Goal: Task Accomplishment & Management: Use online tool/utility

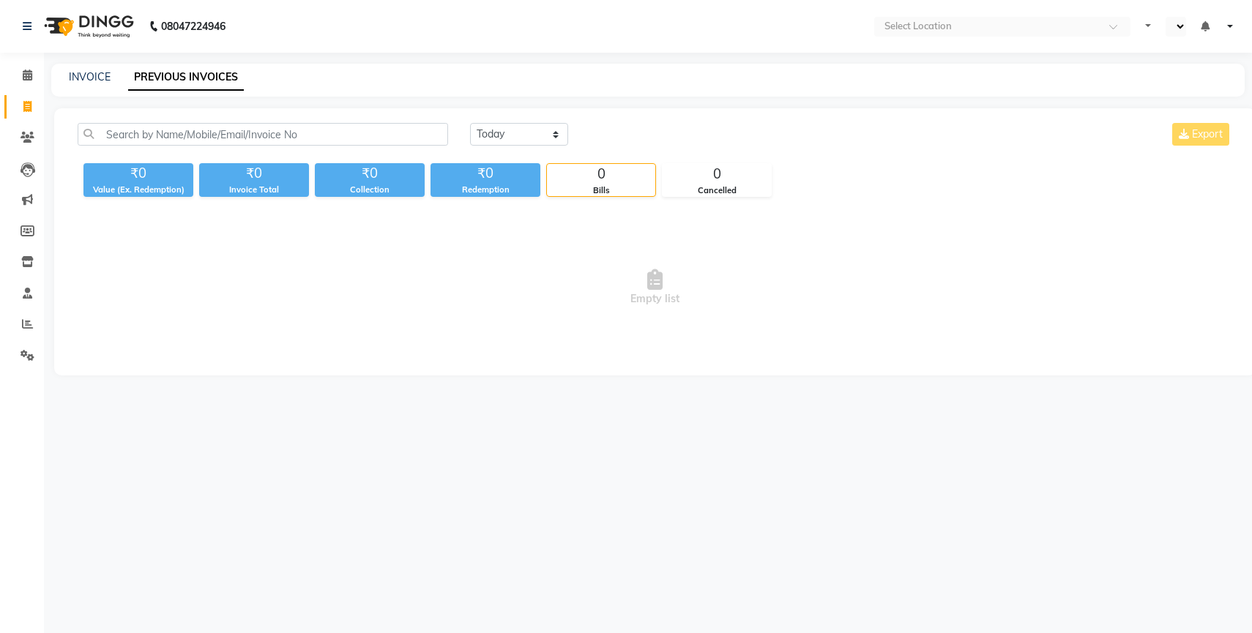
select select "en"
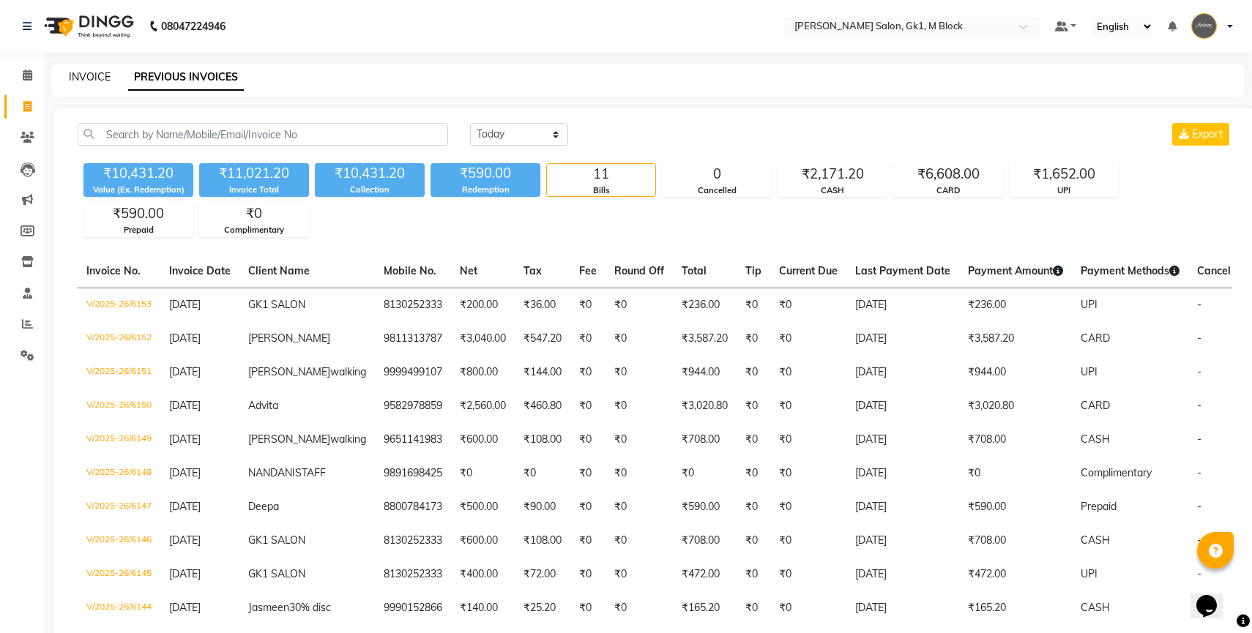
click at [89, 78] on link "INVOICE" at bounding box center [90, 76] width 42 height 13
select select "6312"
select select "service"
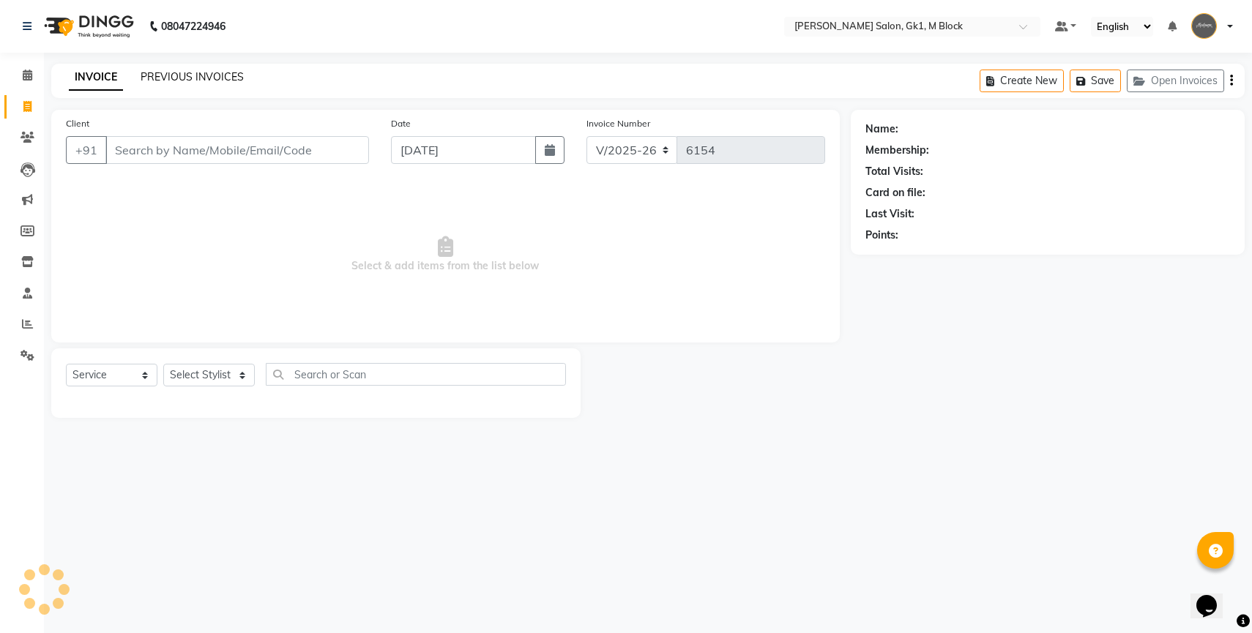
click at [166, 74] on link "PREVIOUS INVOICES" at bounding box center [192, 76] width 103 height 13
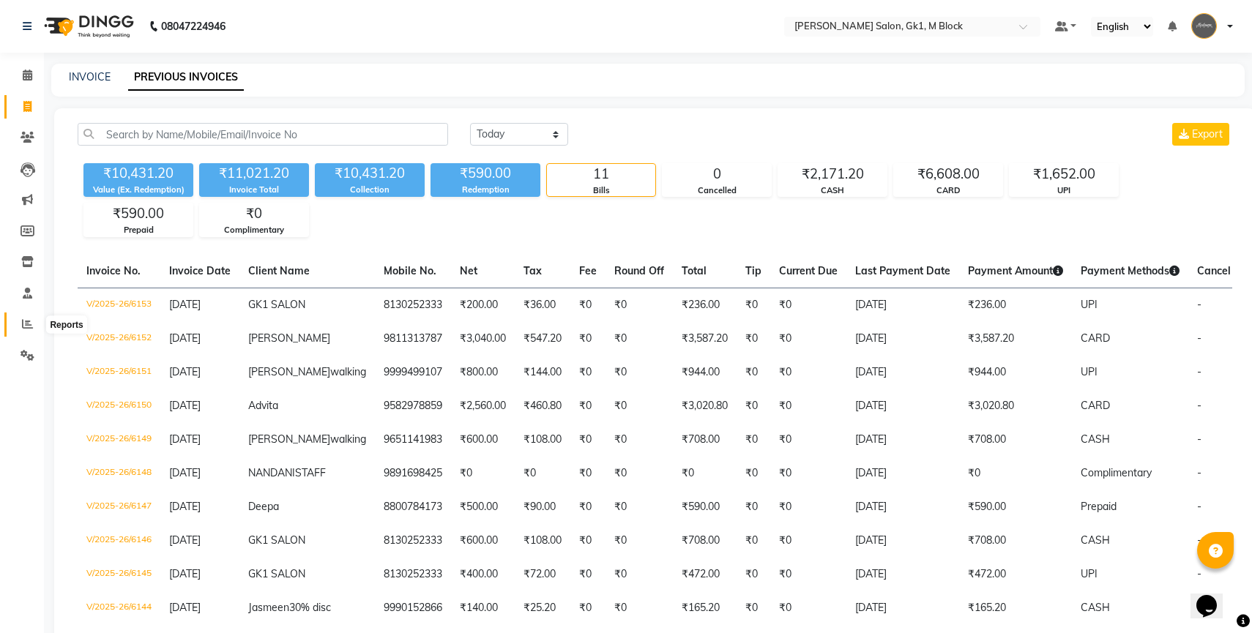
click at [22, 330] on span at bounding box center [28, 324] width 26 height 17
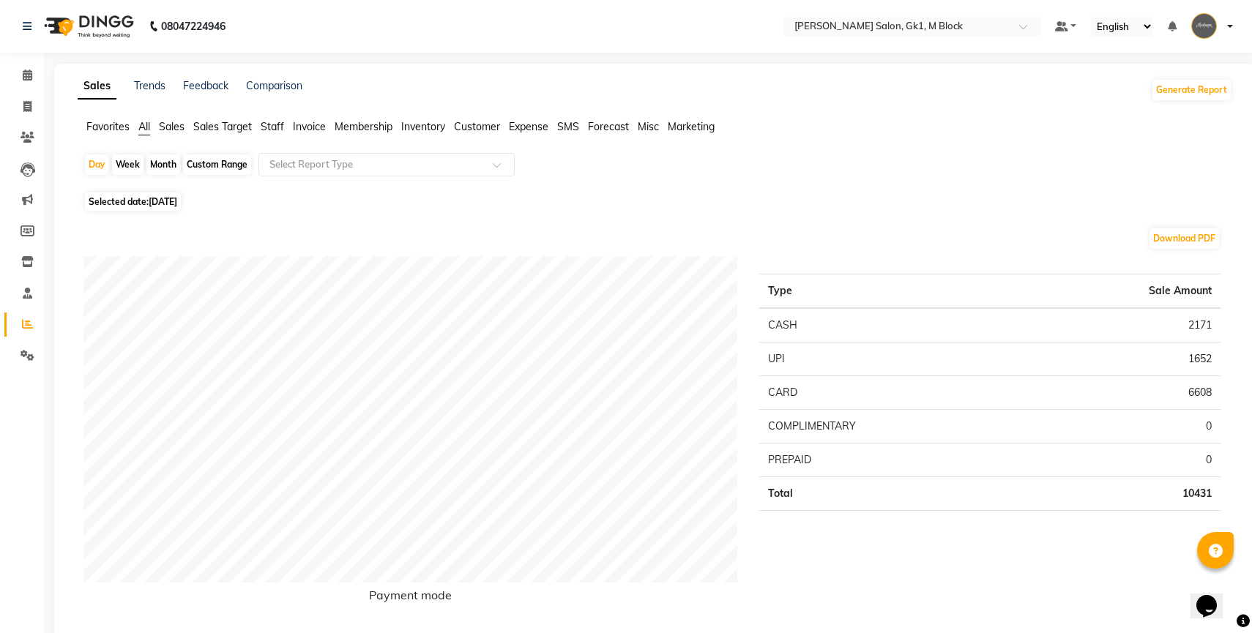
click at [278, 126] on span "Staff" at bounding box center [272, 126] width 23 height 13
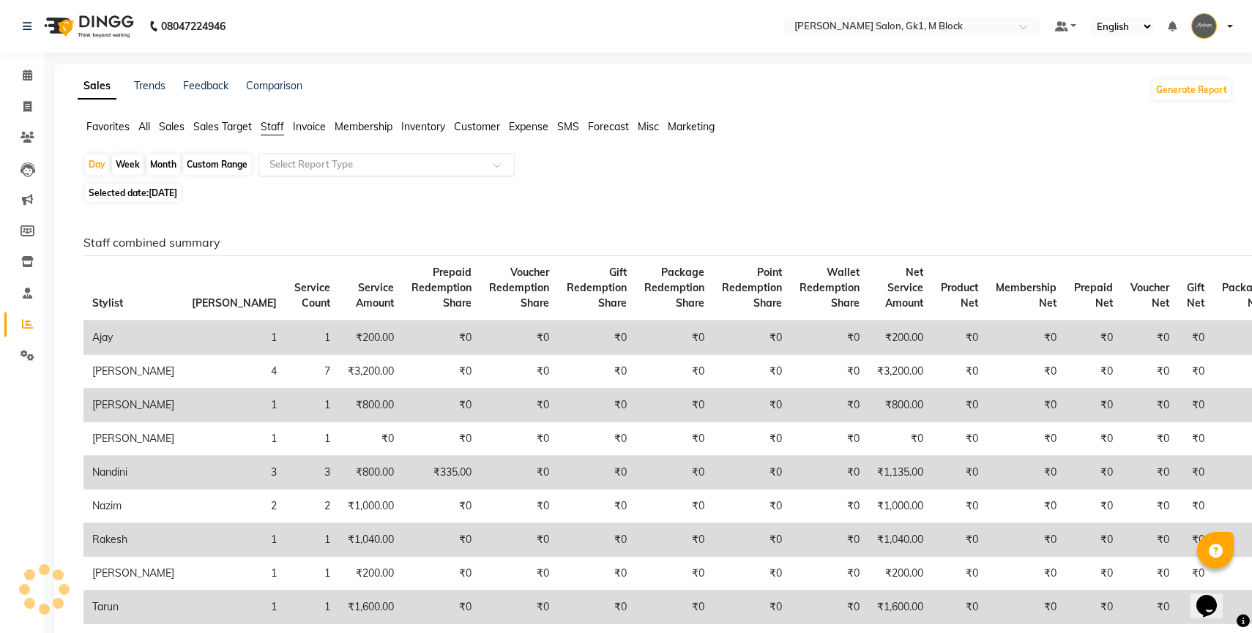
click at [294, 166] on input "text" at bounding box center [371, 164] width 211 height 15
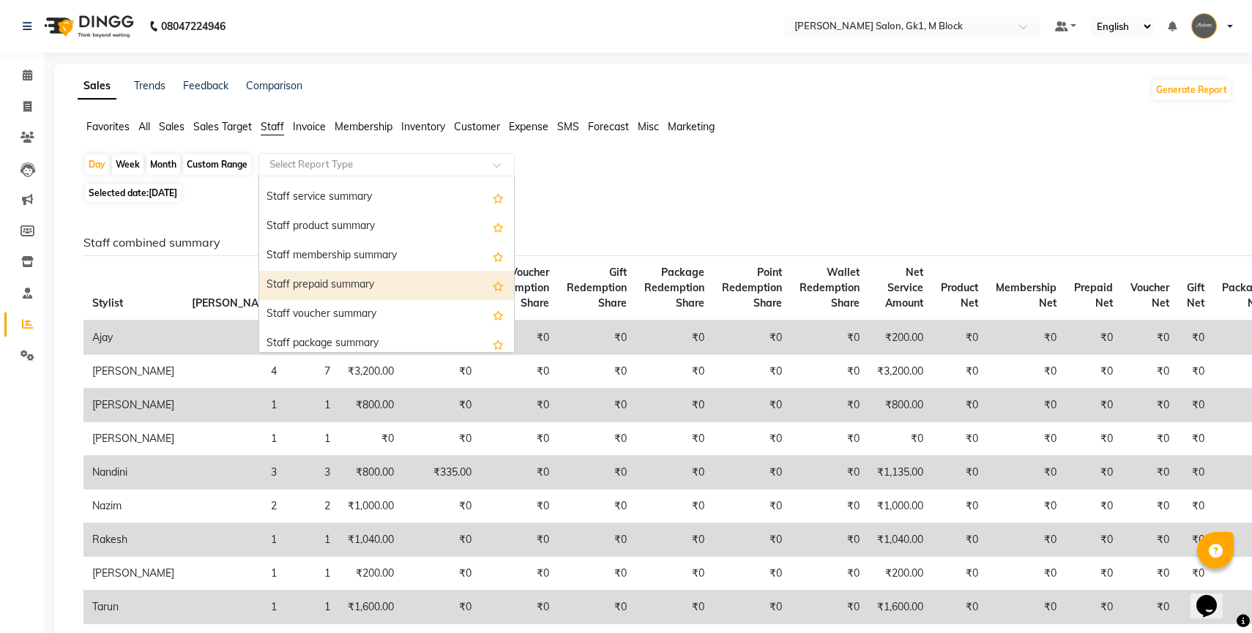
scroll to position [349, 0]
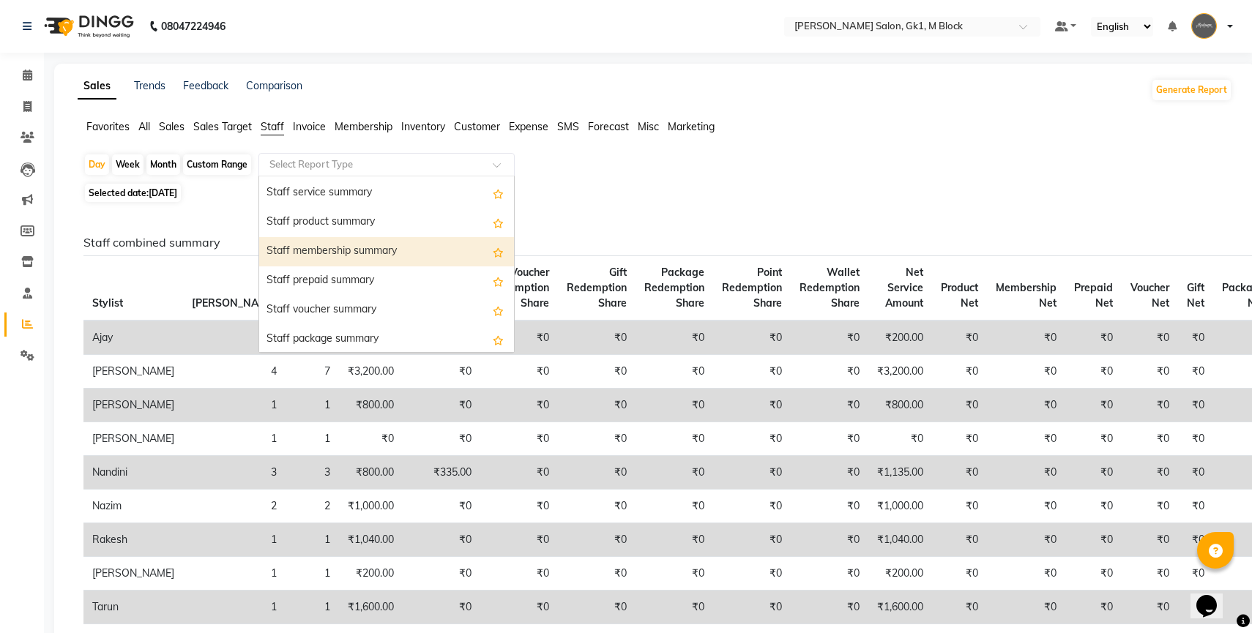
click at [311, 258] on div "Staff membership summary" at bounding box center [386, 251] width 255 height 29
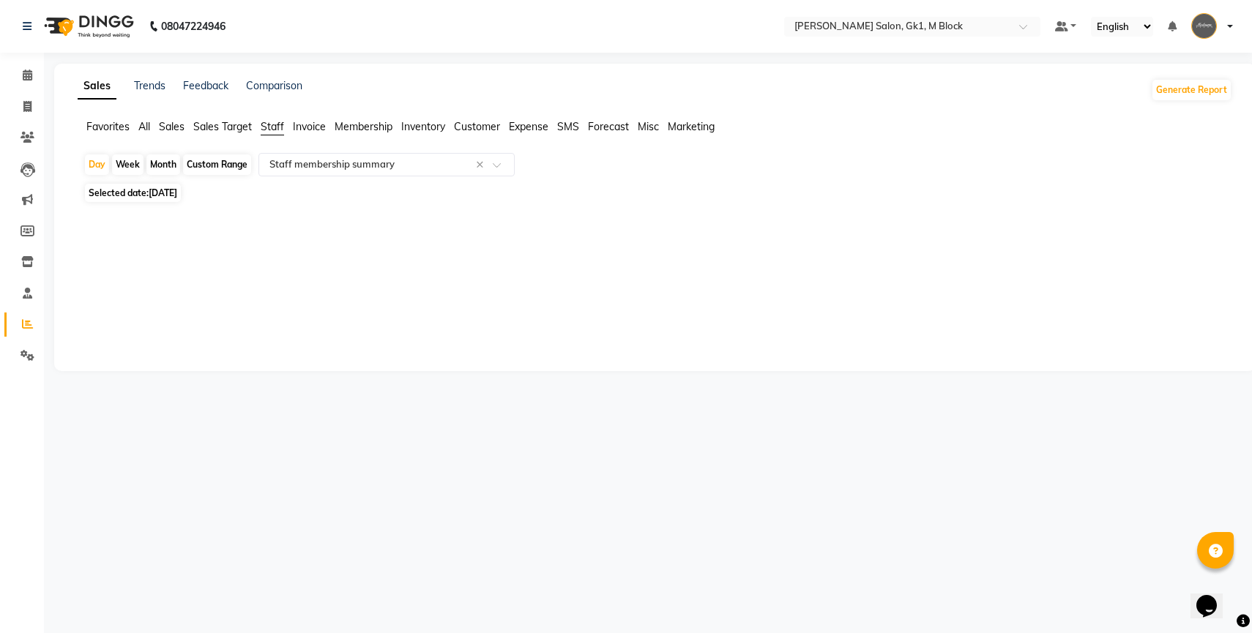
click at [234, 171] on div "Custom Range" at bounding box center [217, 164] width 68 height 20
select select "9"
select select "2025"
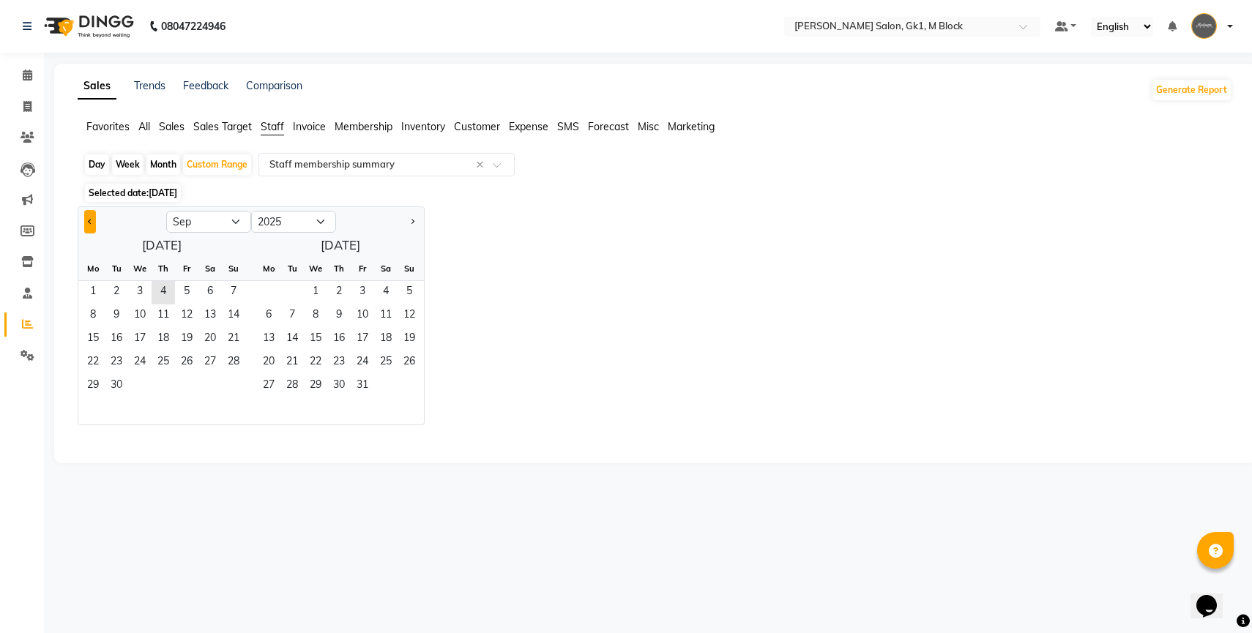
click at [92, 222] on span "Previous month" at bounding box center [90, 221] width 5 height 5
select select "8"
click at [160, 359] on span "21" at bounding box center [163, 362] width 23 height 23
click at [227, 384] on span "31" at bounding box center [233, 386] width 23 height 23
select select "full_report"
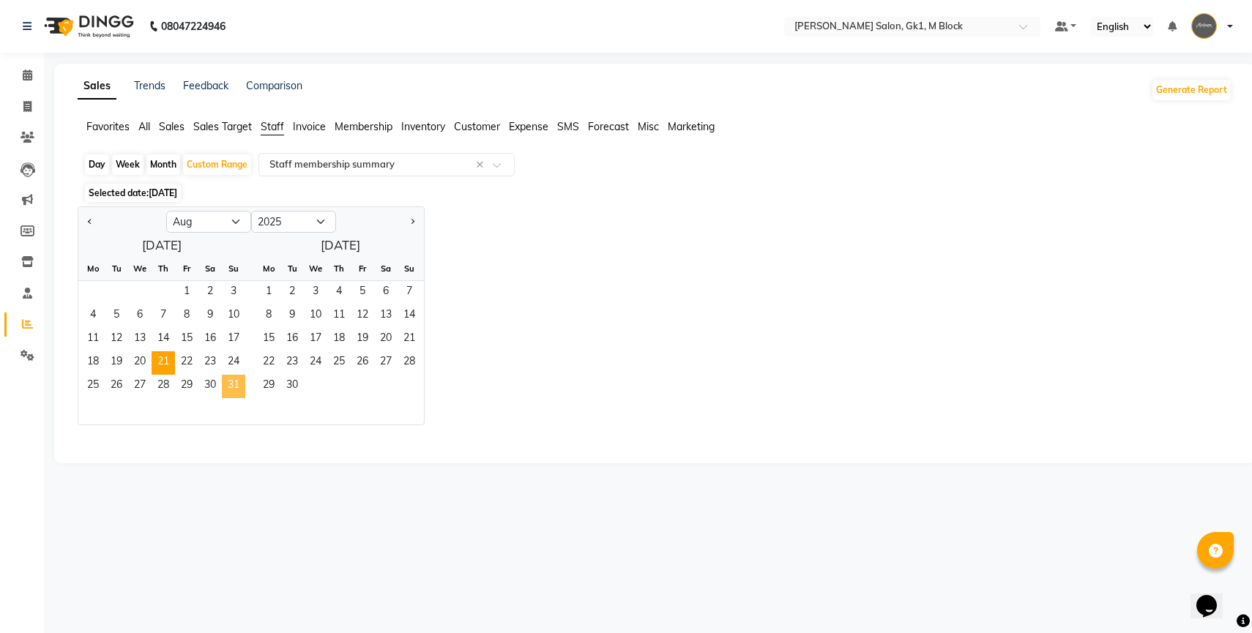
select select "csv"
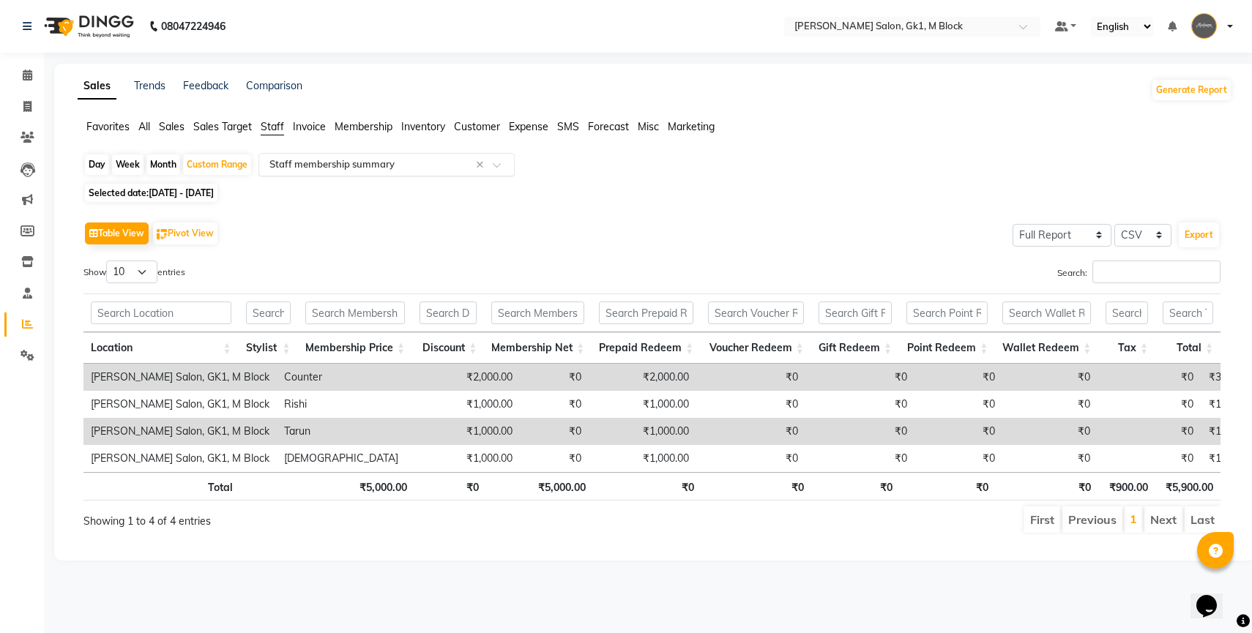
click at [422, 173] on div "Select Report Type × Staff membership summary ×" at bounding box center [386, 164] width 256 height 23
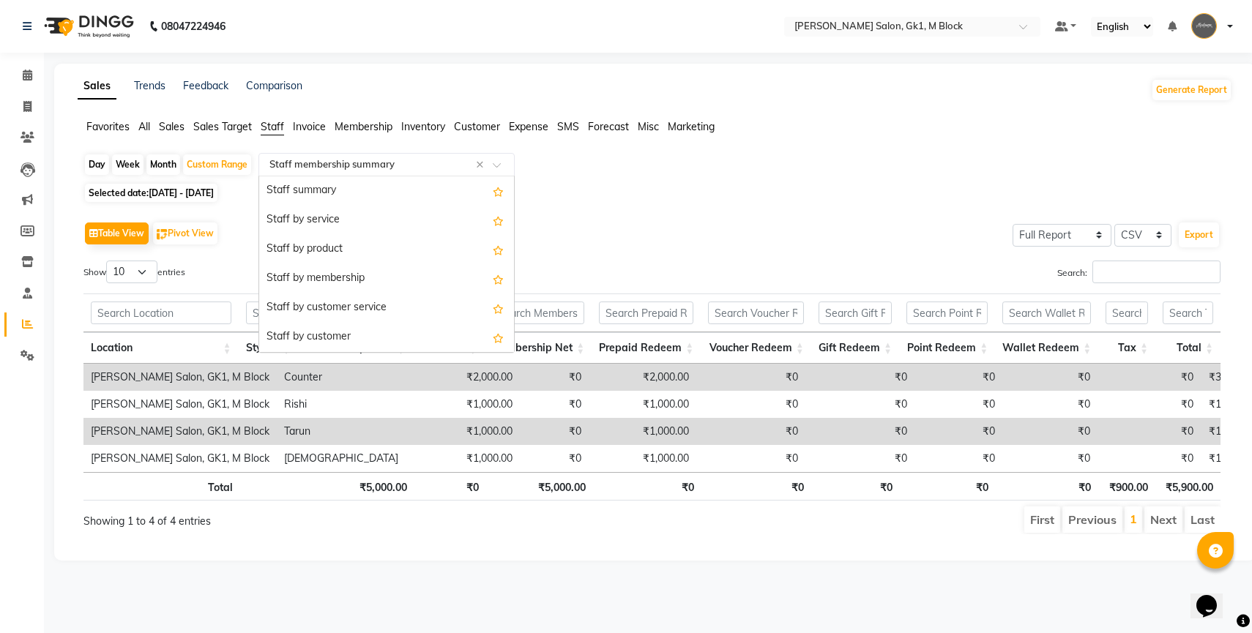
scroll to position [410, 0]
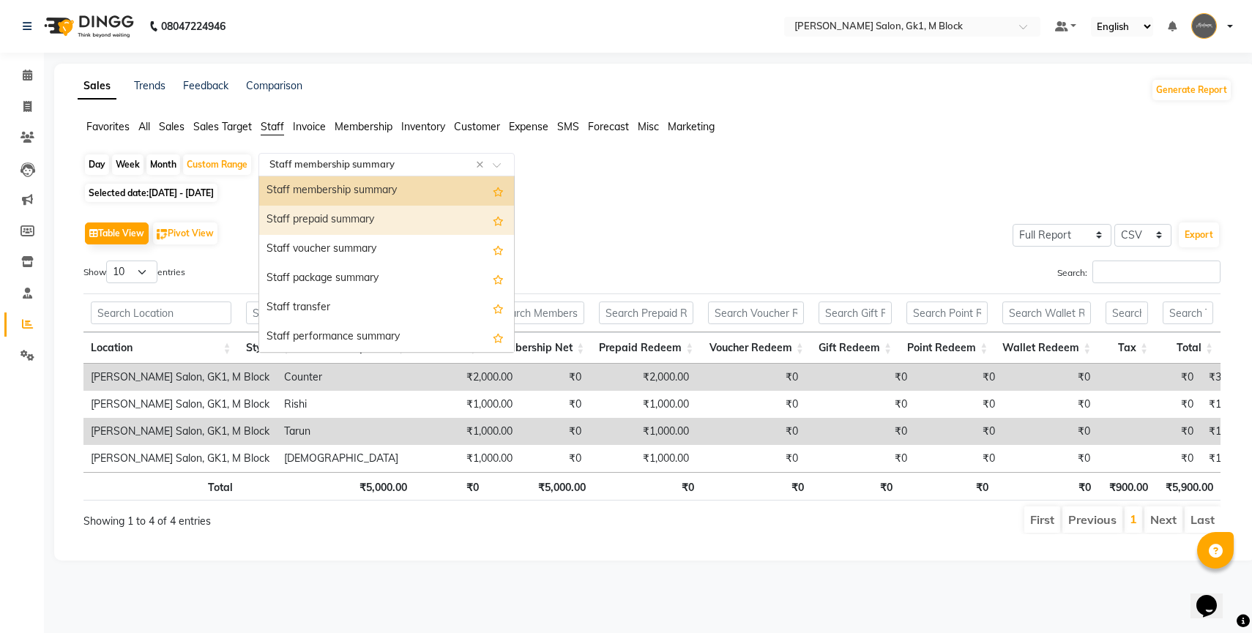
click at [409, 215] on div "Staff prepaid summary" at bounding box center [386, 220] width 255 height 29
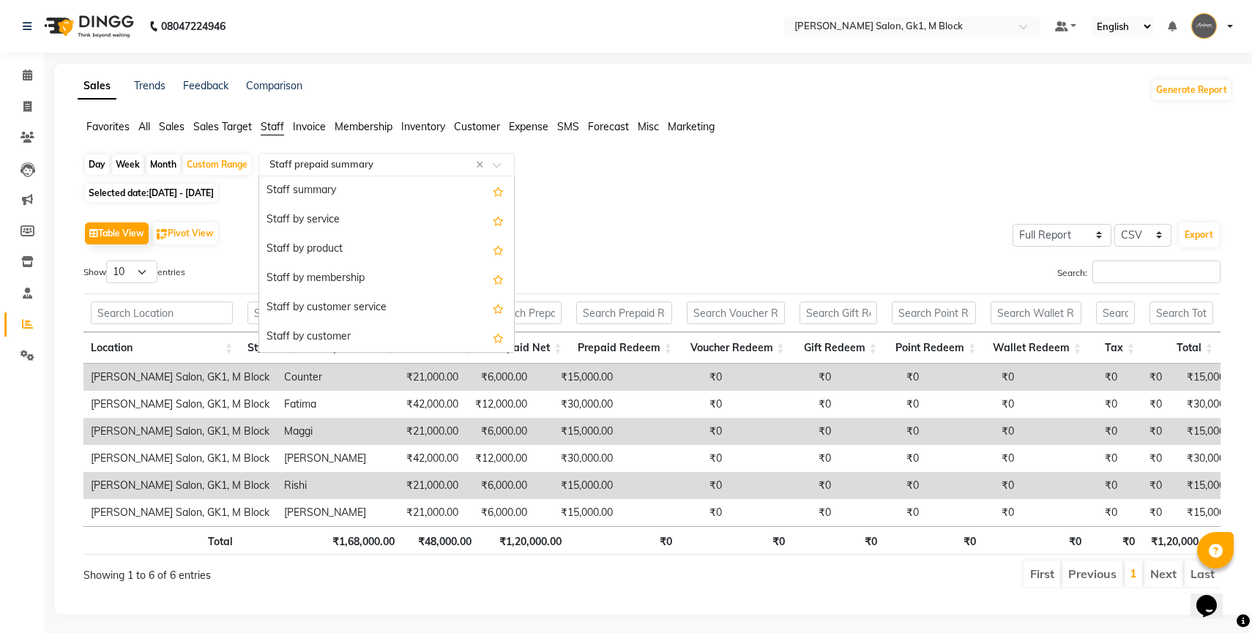
click at [411, 165] on input "text" at bounding box center [371, 164] width 211 height 15
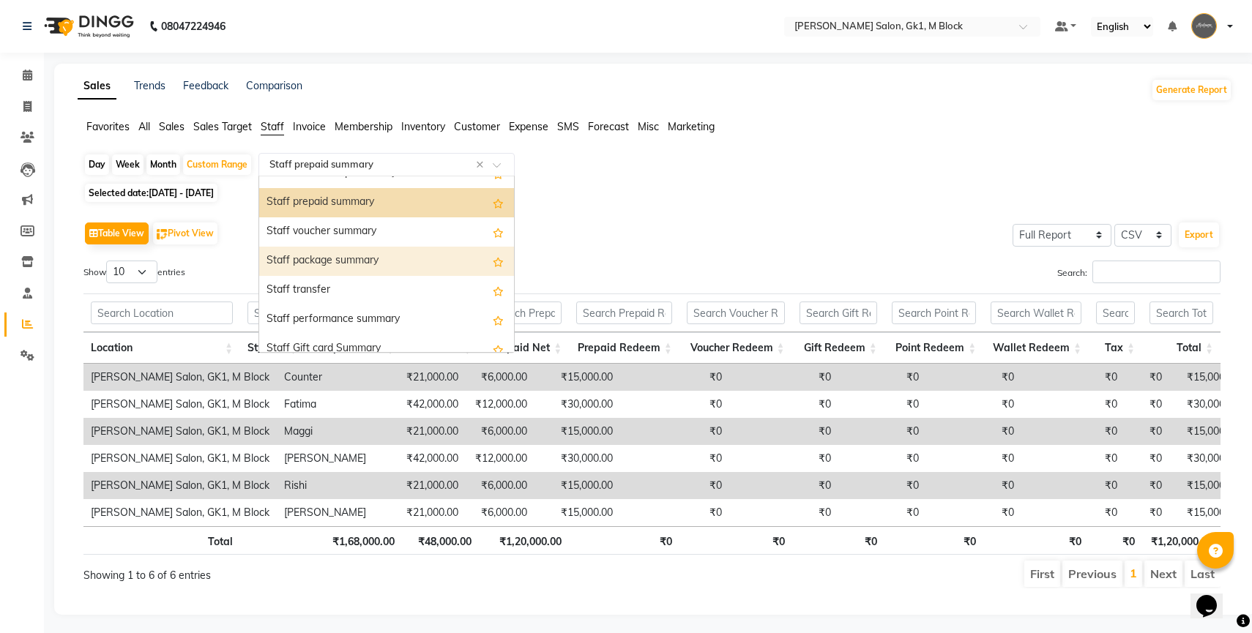
scroll to position [428, 0]
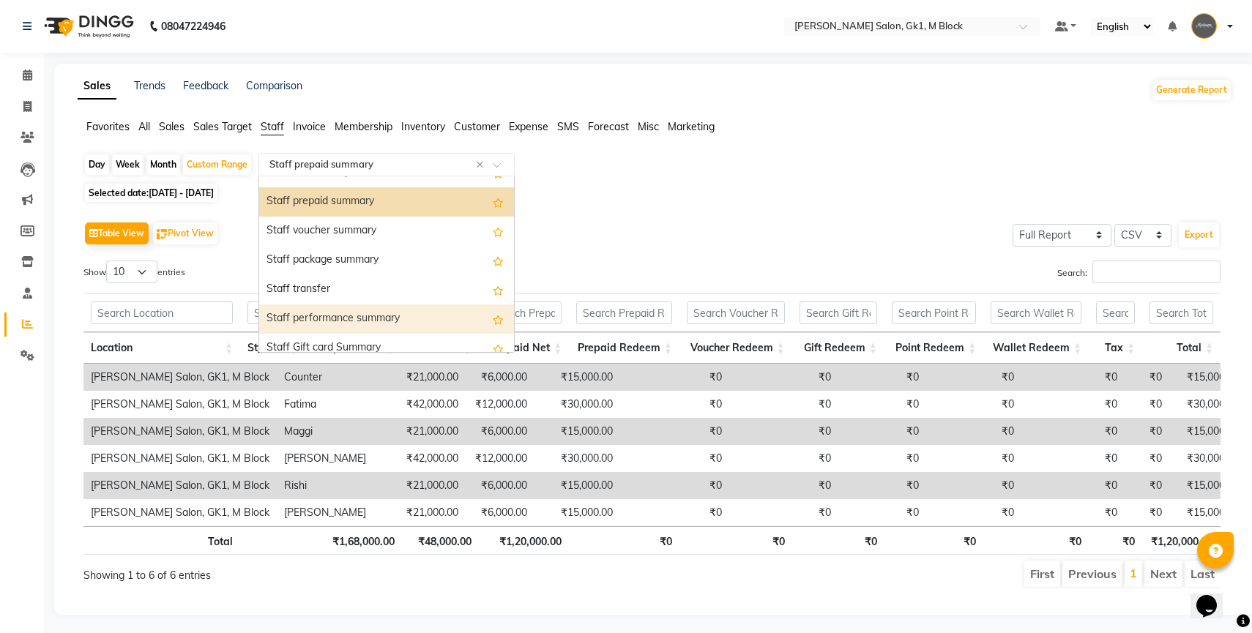
click at [359, 318] on div "Staff performance summary" at bounding box center [386, 319] width 255 height 29
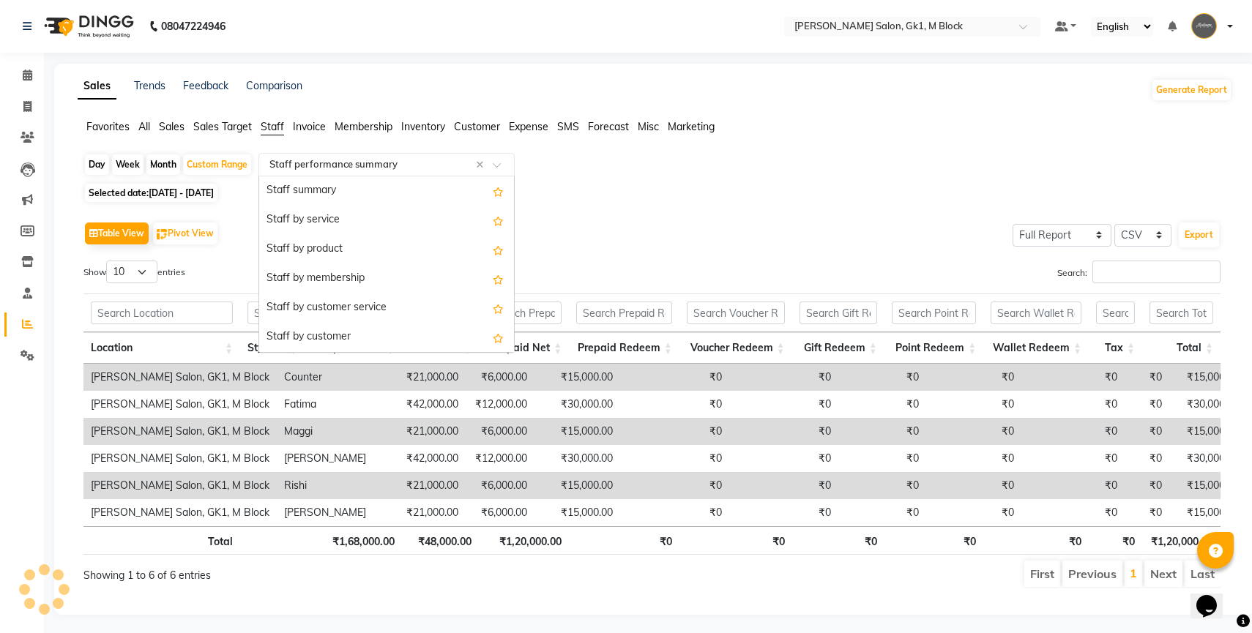
click at [400, 164] on input "text" at bounding box center [371, 164] width 211 height 15
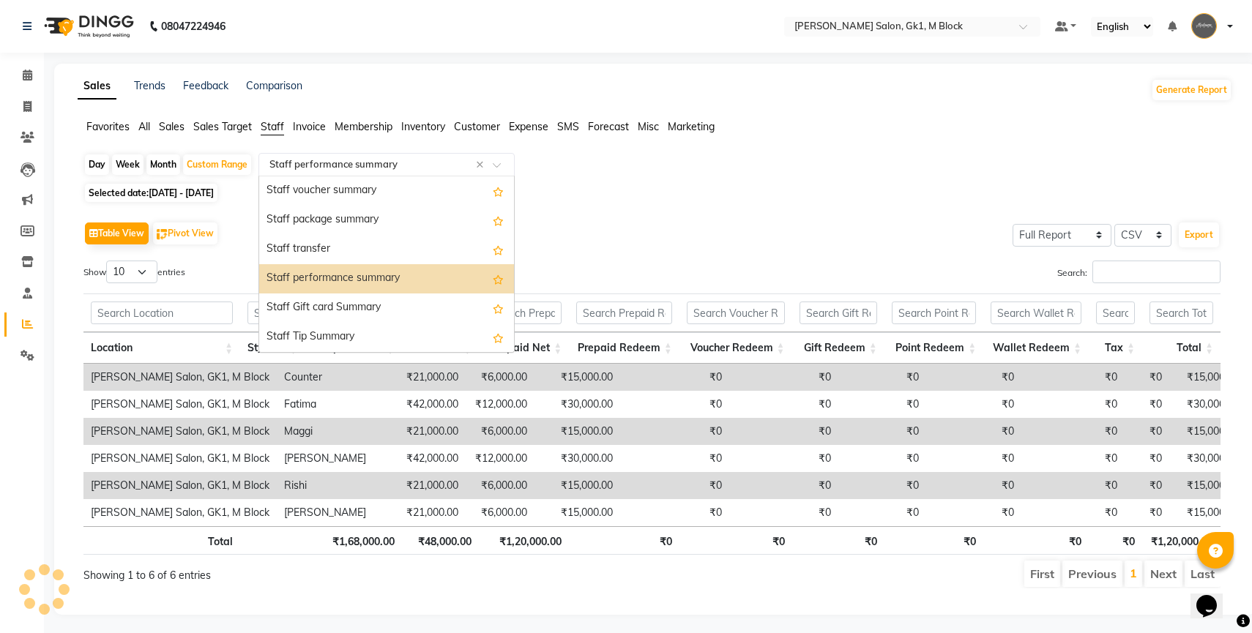
click at [379, 282] on div "Staff performance summary" at bounding box center [386, 278] width 255 height 29
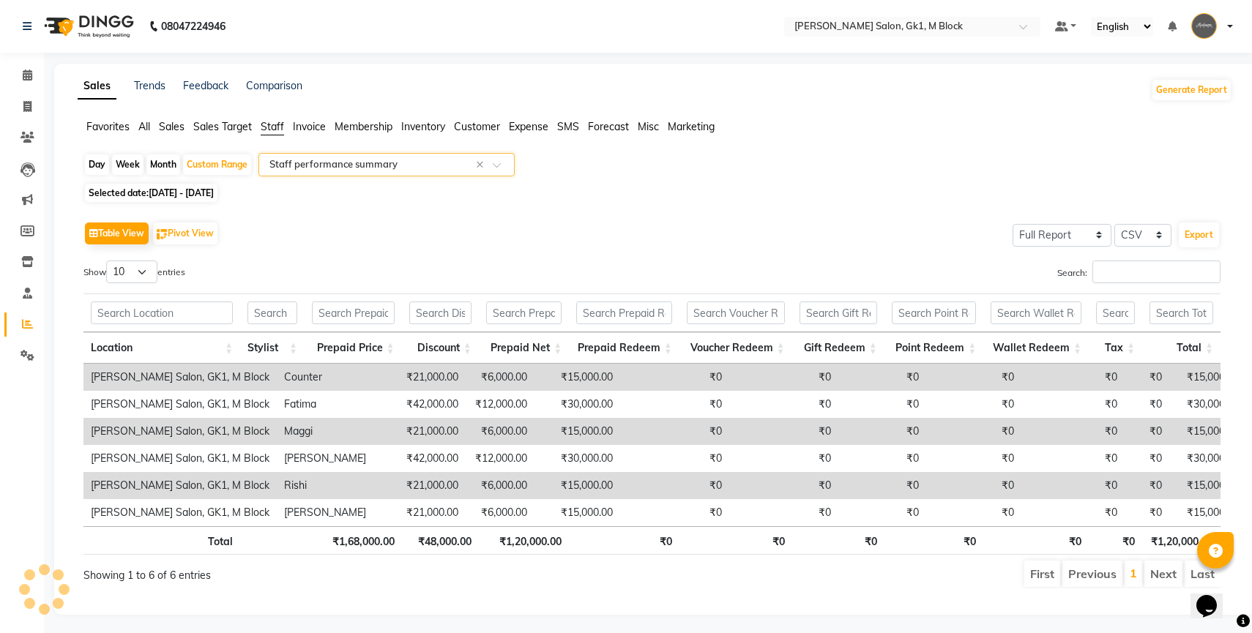
click at [401, 166] on input "text" at bounding box center [371, 164] width 211 height 15
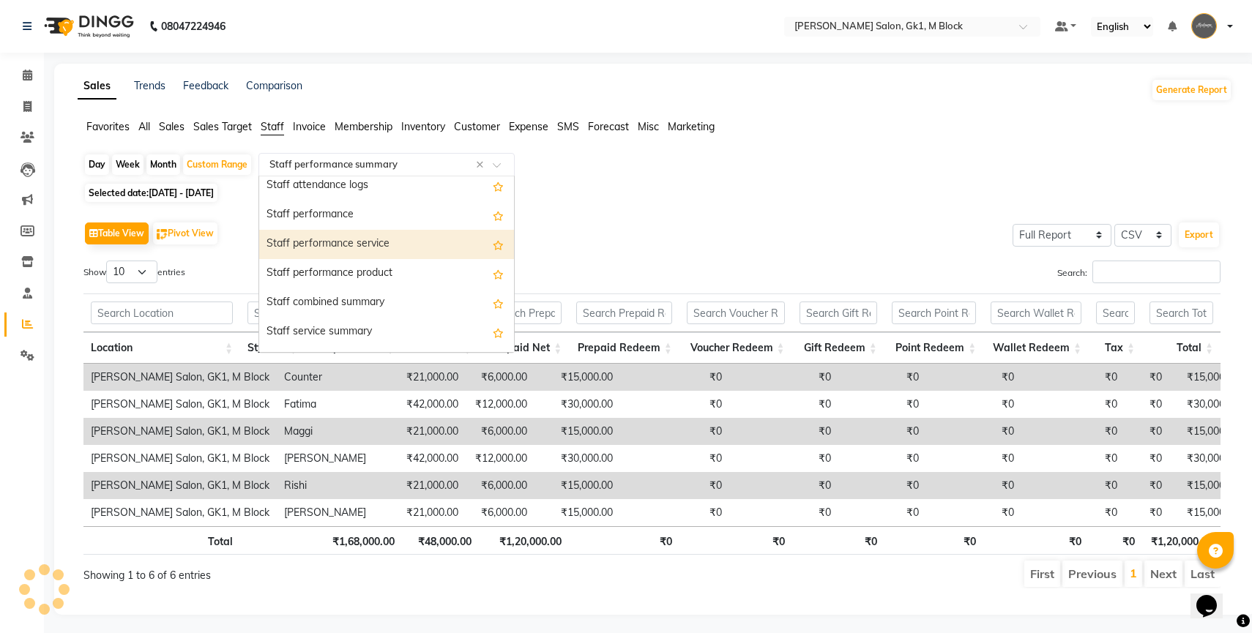
scroll to position [204, 0]
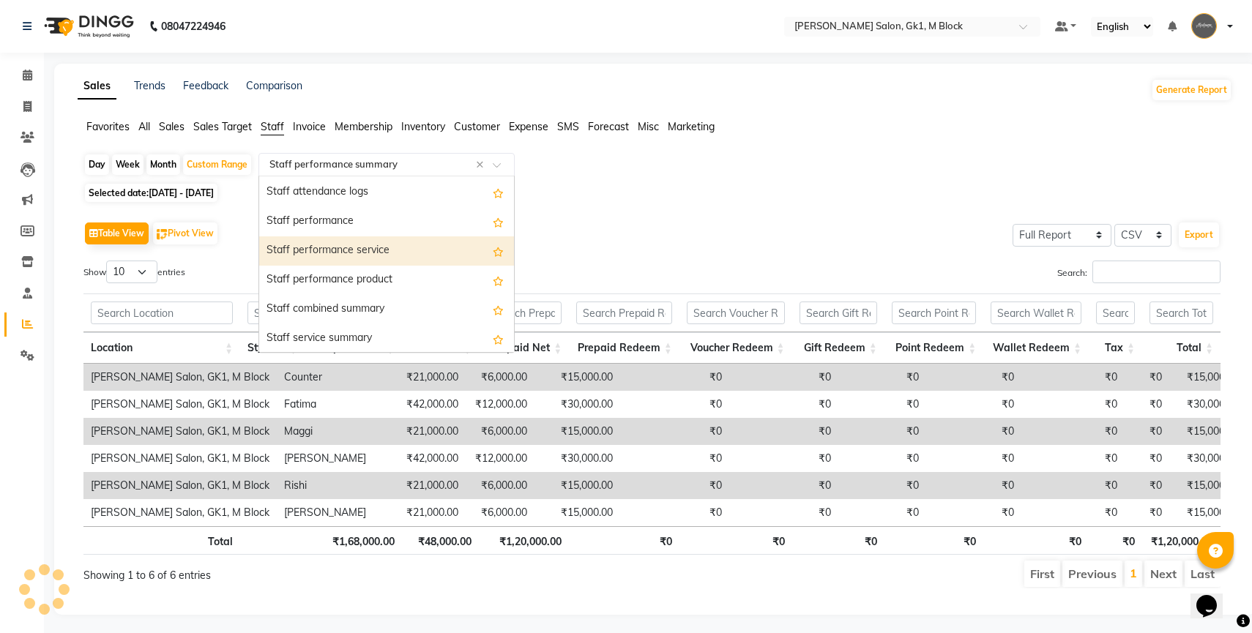
click at [382, 246] on div "Staff performance service" at bounding box center [386, 250] width 255 height 29
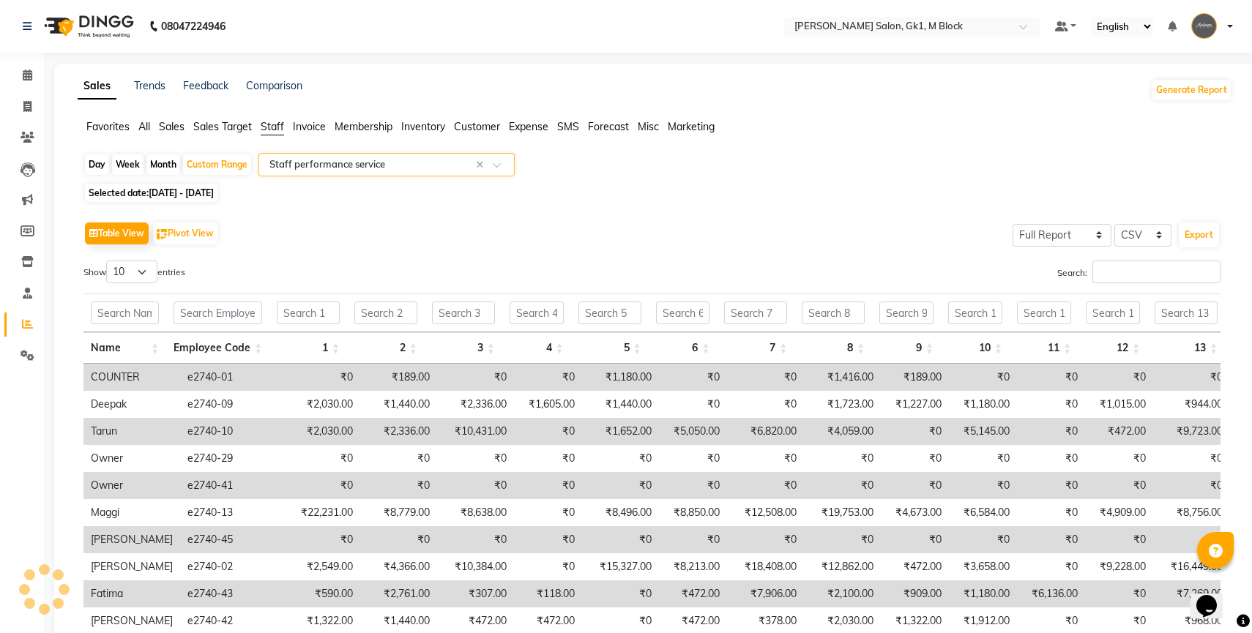
click at [416, 165] on input "text" at bounding box center [371, 164] width 211 height 15
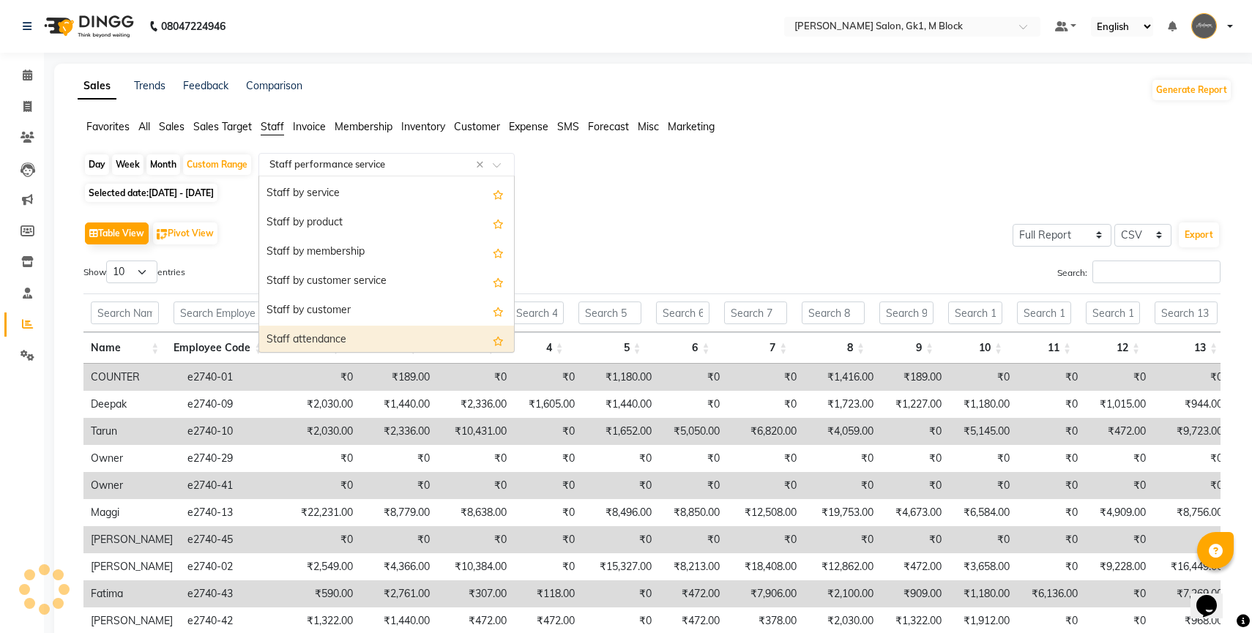
scroll to position [0, 0]
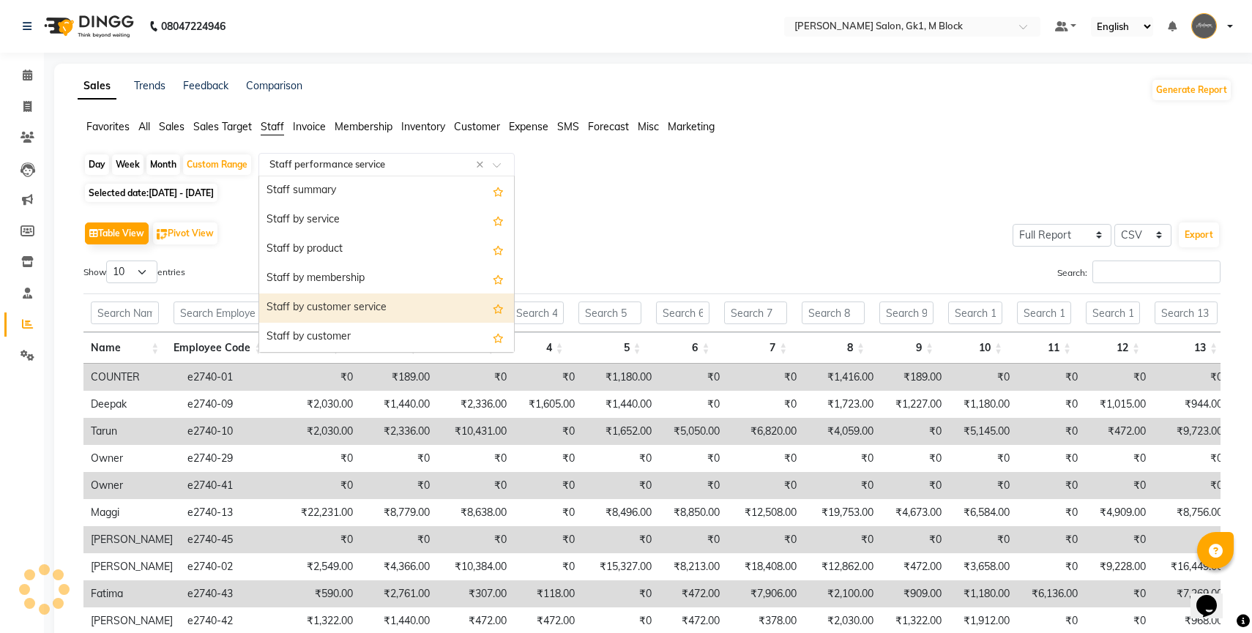
click at [395, 309] on div "Staff by customer service" at bounding box center [386, 308] width 255 height 29
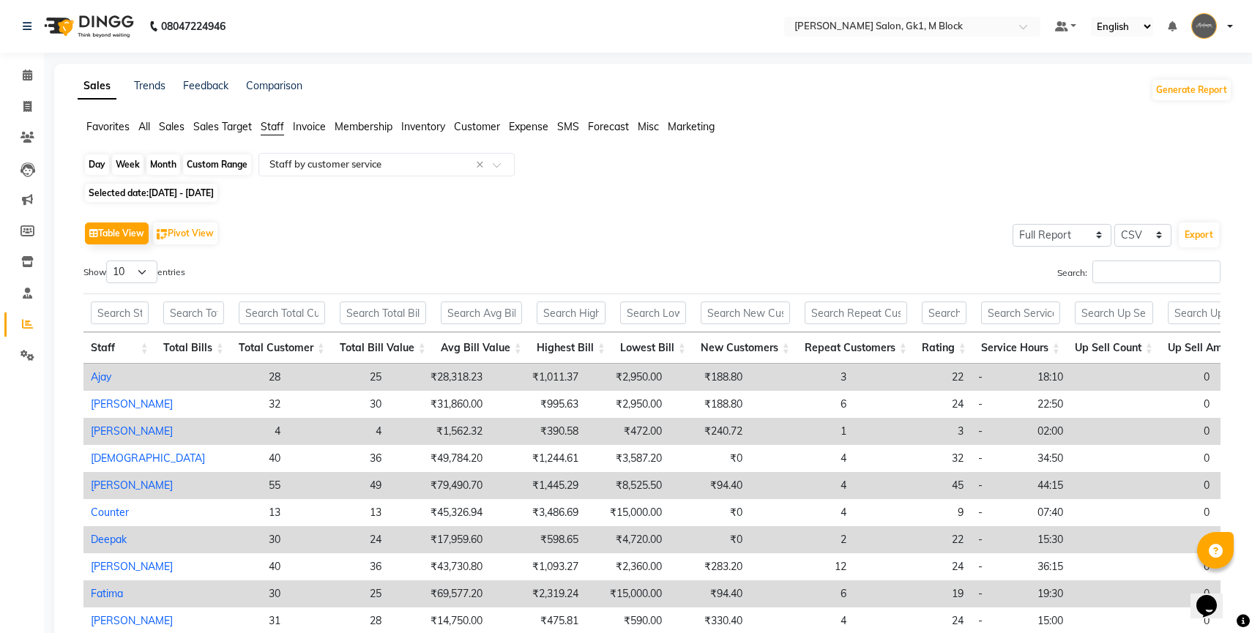
click at [231, 168] on div "Custom Range" at bounding box center [217, 164] width 68 height 20
select select "8"
select select "2025"
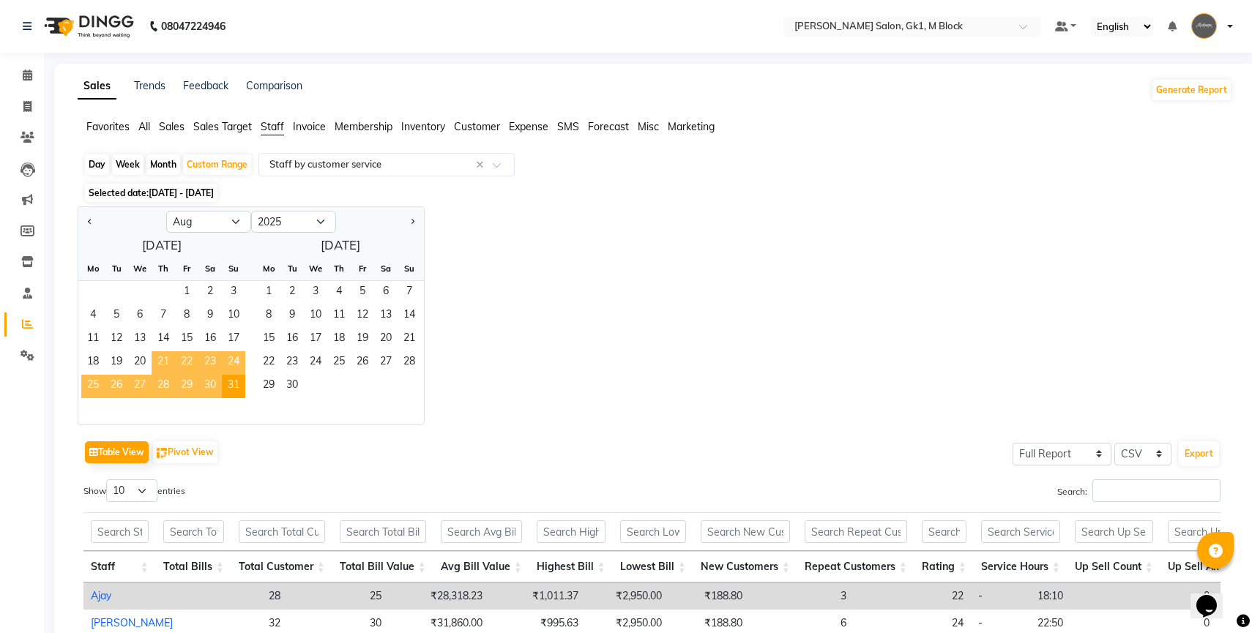
click at [163, 362] on span "21" at bounding box center [163, 362] width 23 height 23
click at [226, 387] on span "31" at bounding box center [233, 386] width 23 height 23
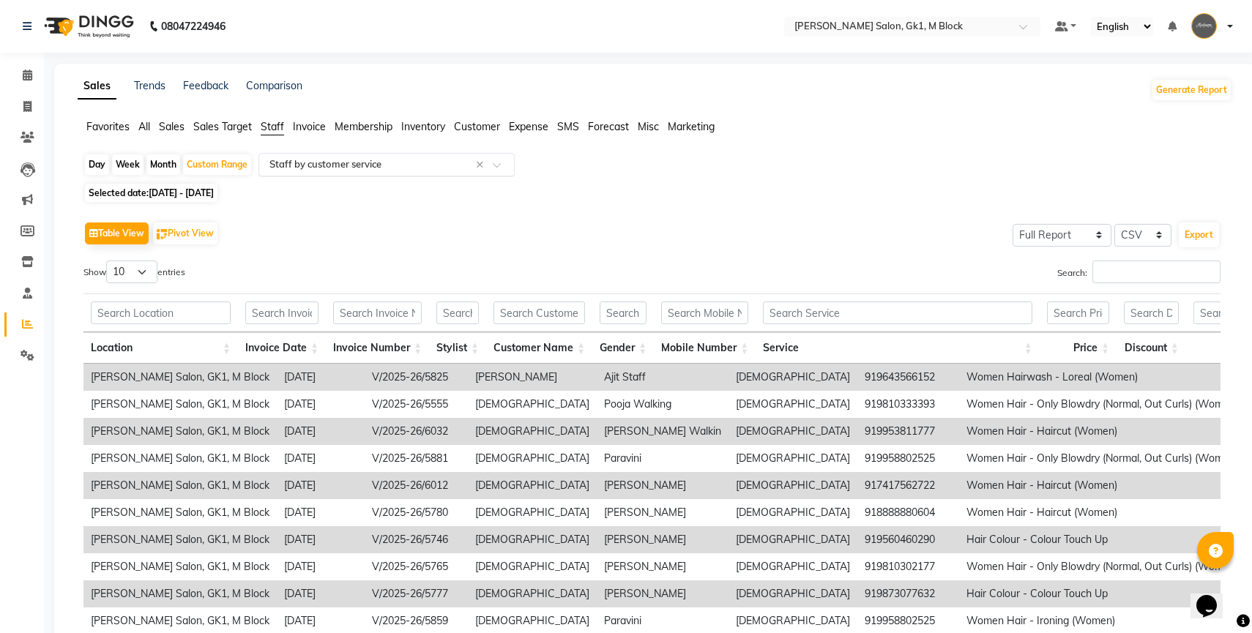
click at [388, 168] on input "text" at bounding box center [371, 164] width 211 height 15
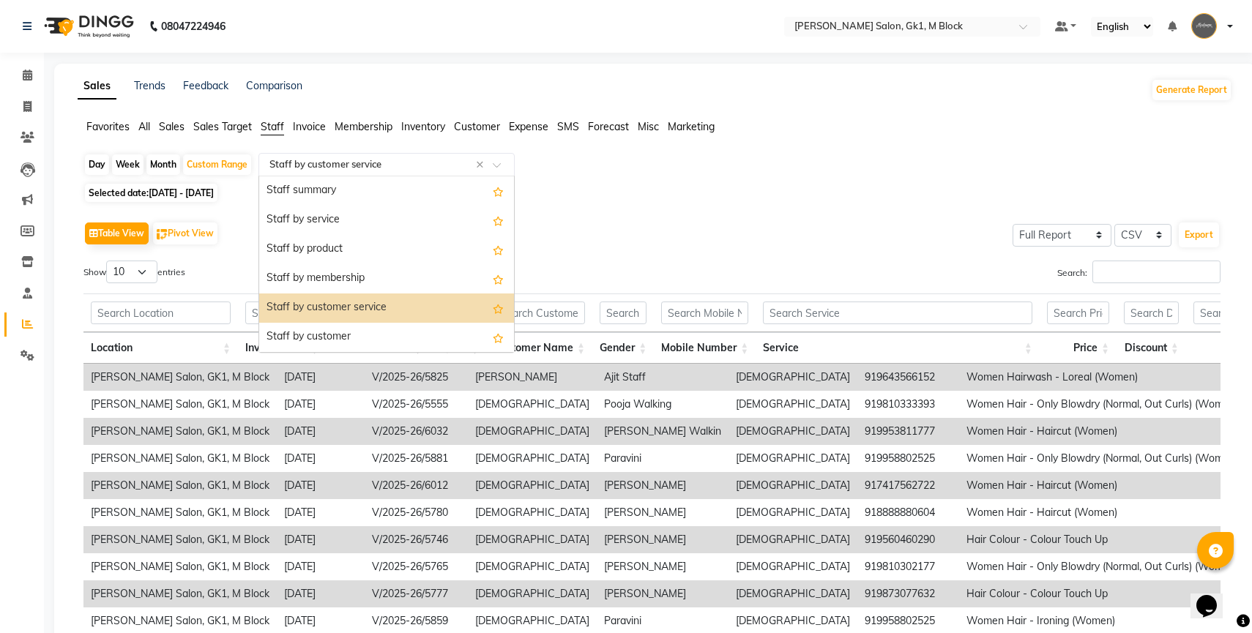
click at [351, 307] on div "Staff by customer service" at bounding box center [386, 308] width 255 height 29
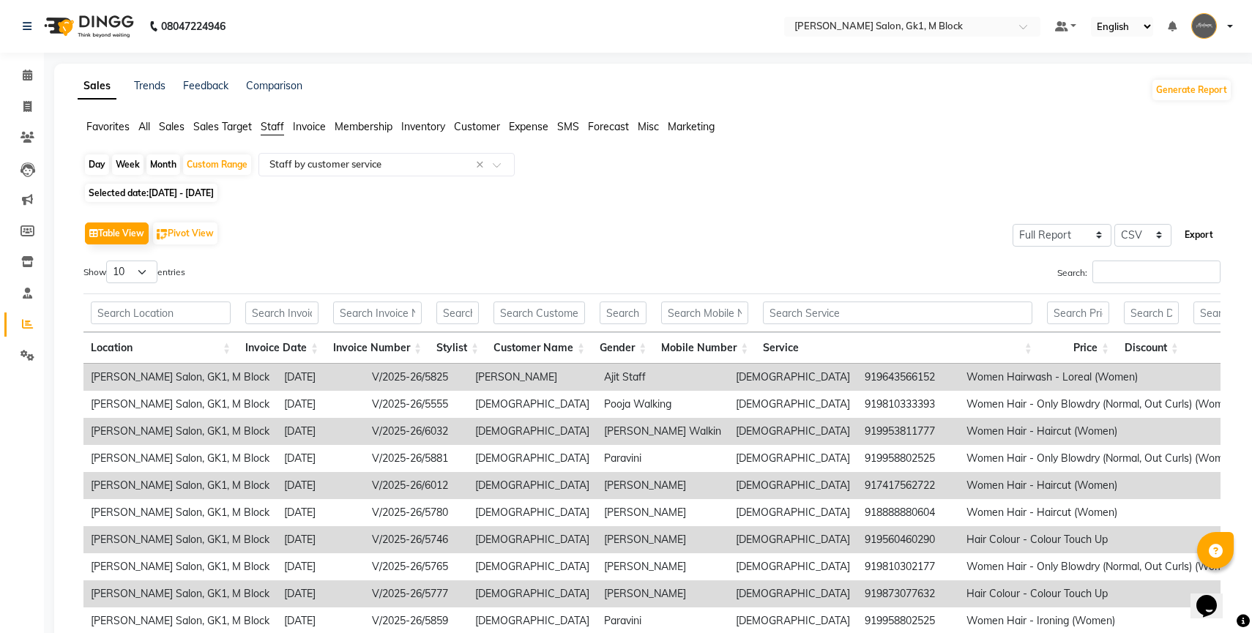
click at [1196, 229] on button "Export" at bounding box center [1199, 235] width 40 height 25
